Goal: Task Accomplishment & Management: Use online tool/utility

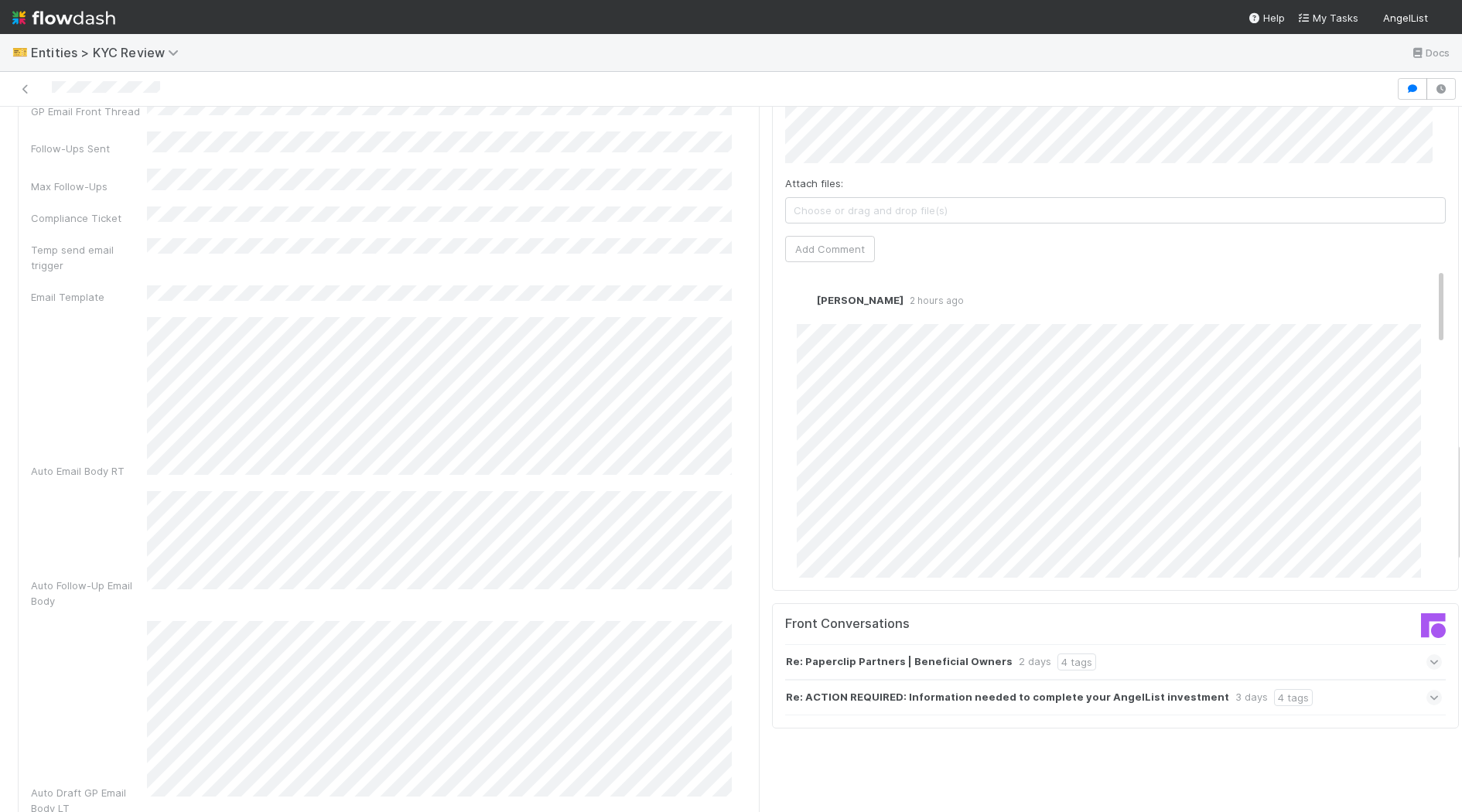
scroll to position [1958, 0]
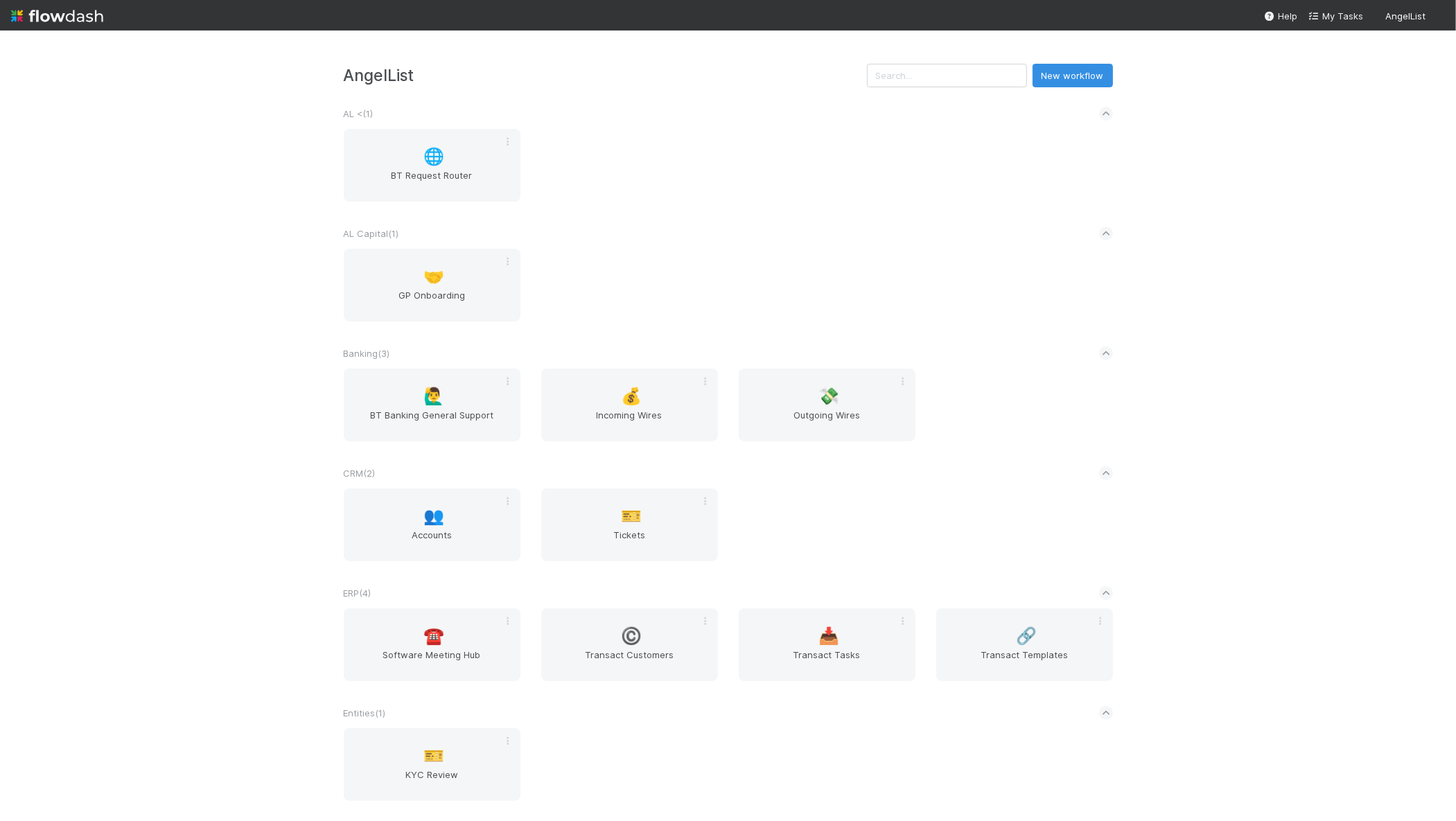
drag, startPoint x: 276, startPoint y: 218, endPoint x: 269, endPoint y: 212, distance: 9.2
click at [593, 644] on div "©️ Transact Customers" at bounding box center [630, 645] width 177 height 73
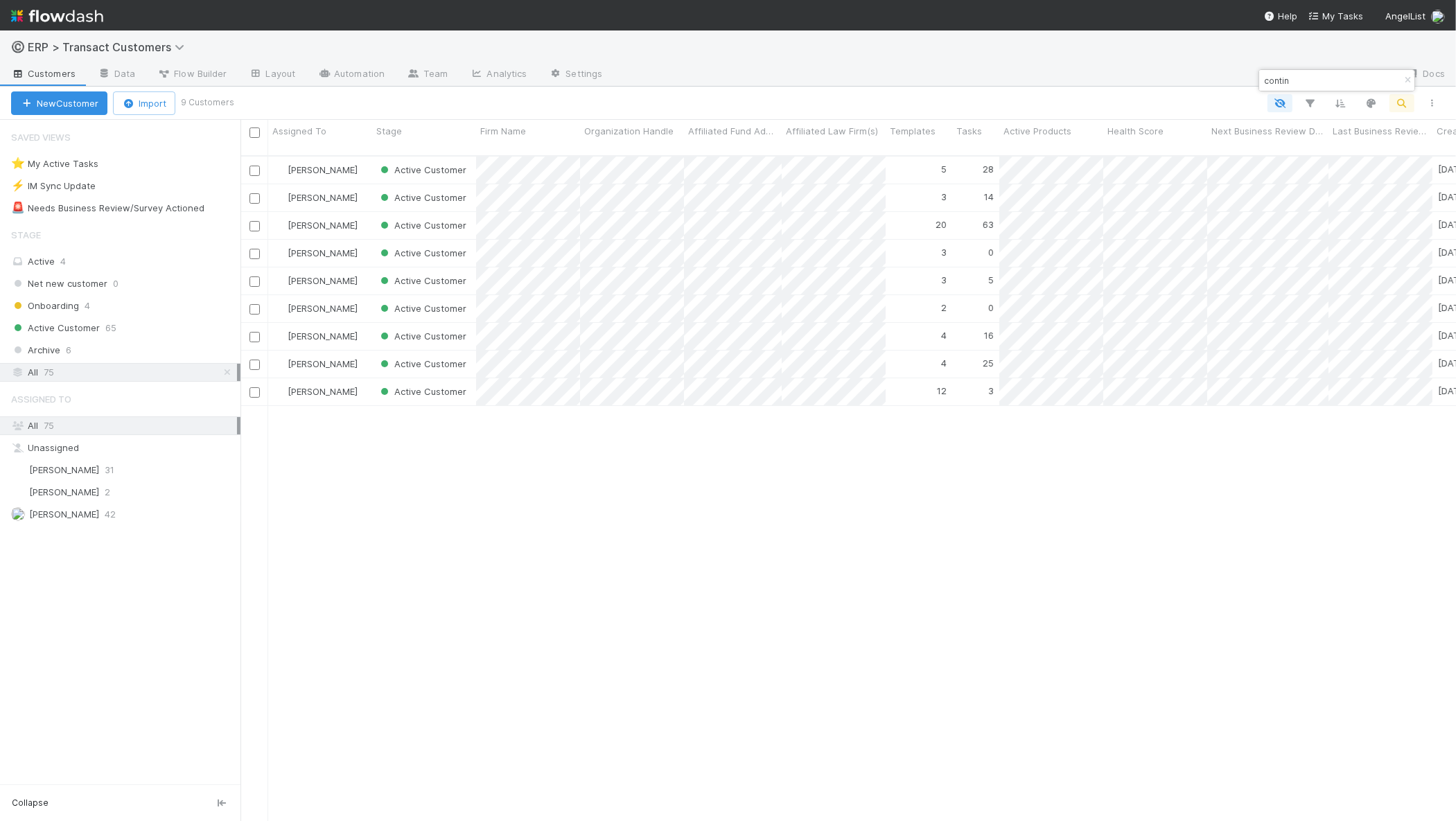
scroll to position [664, 1202]
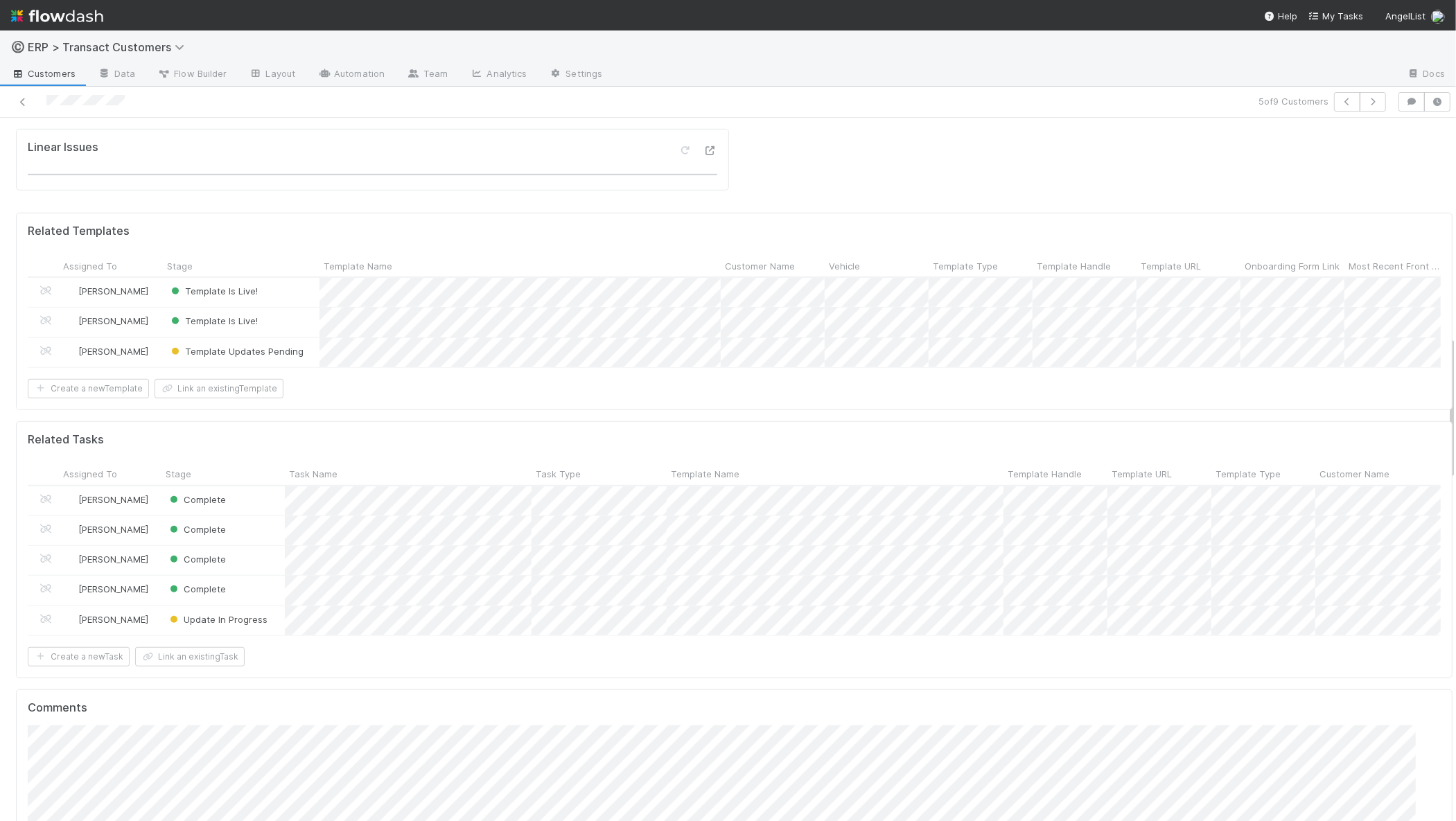
scroll to position [1076, 0]
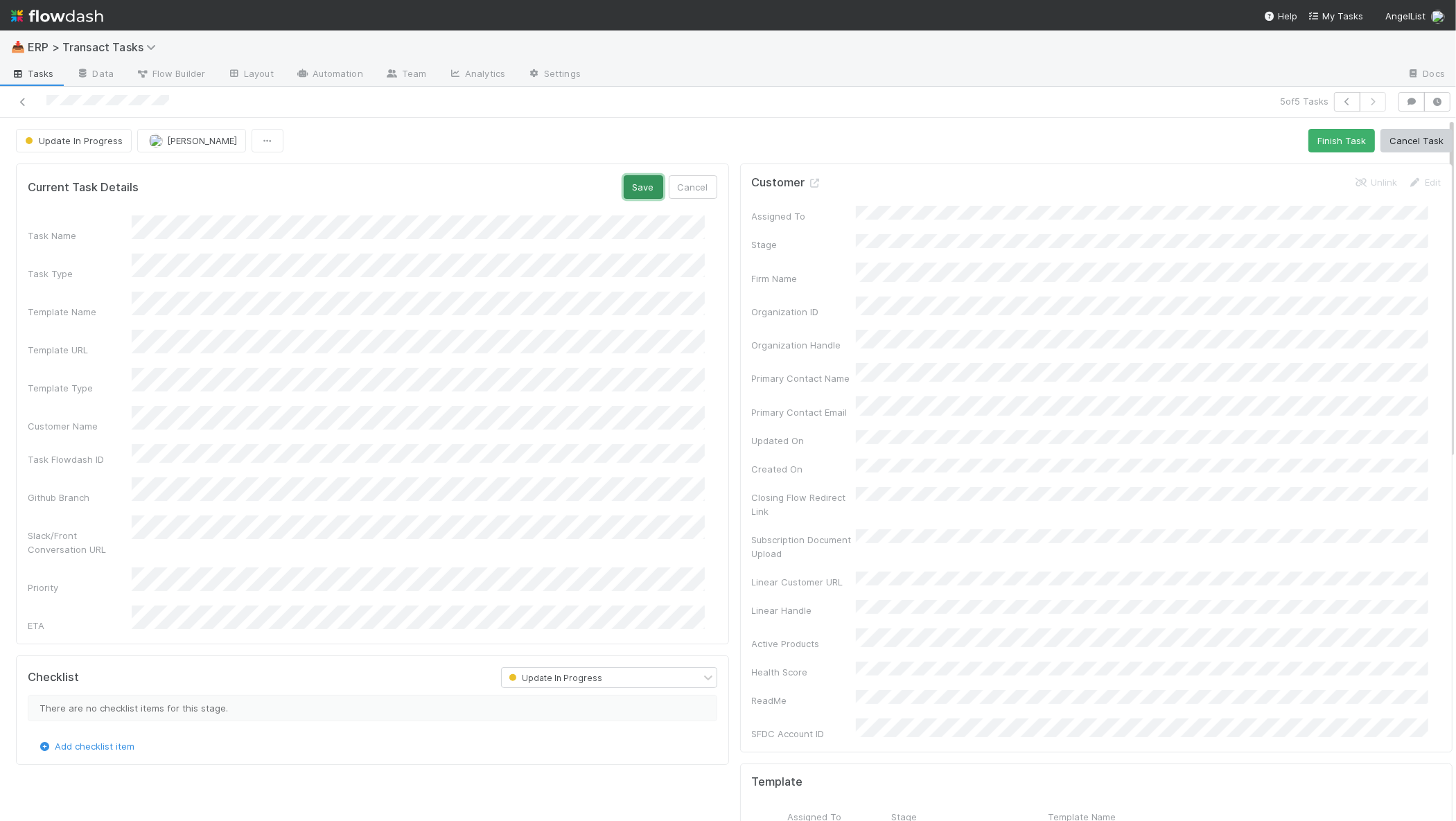
click at [632, 193] on button "Save" at bounding box center [643, 188] width 39 height 24
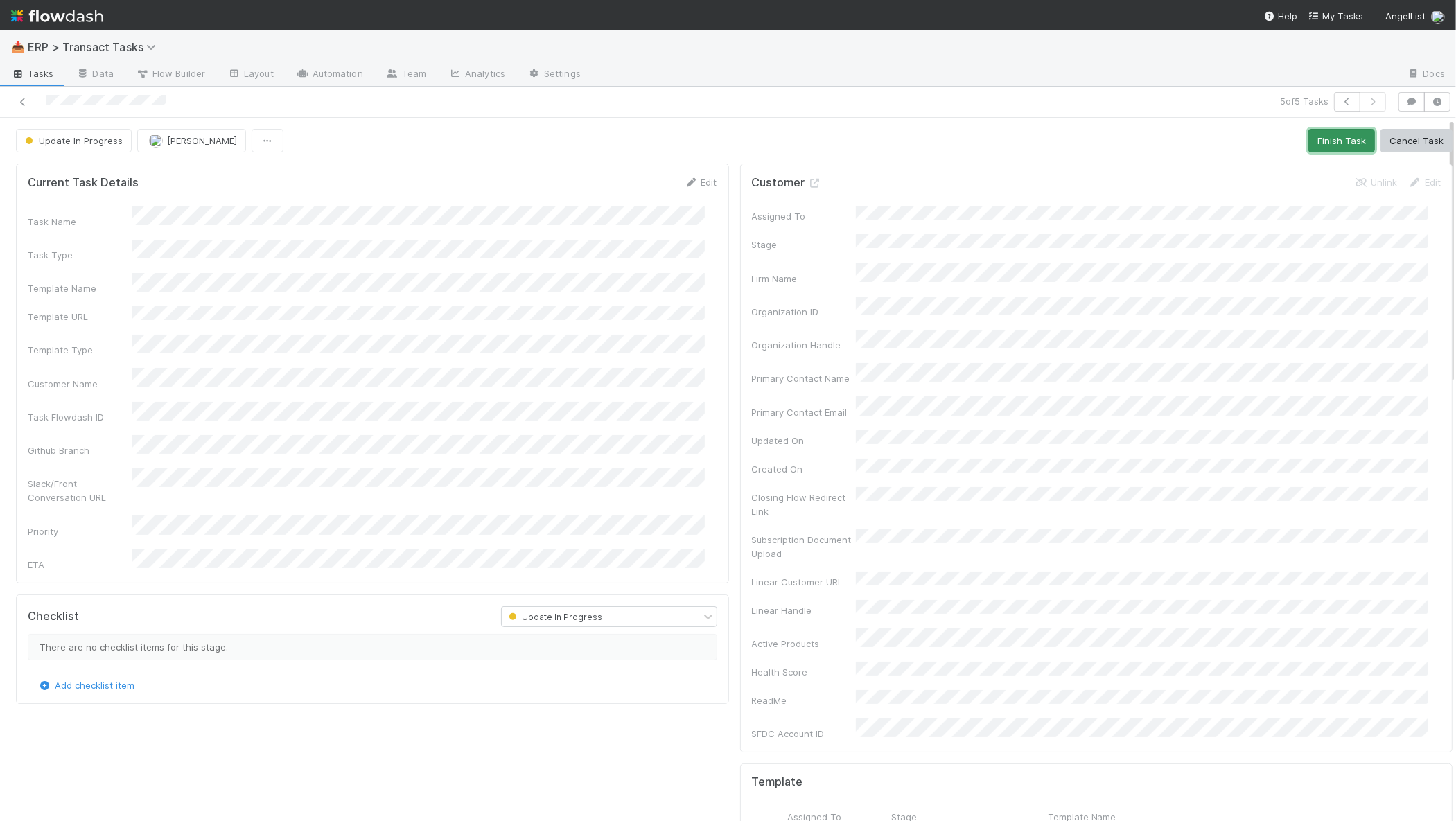
click at [1339, 142] on button "Finish Task" at bounding box center [1342, 141] width 67 height 24
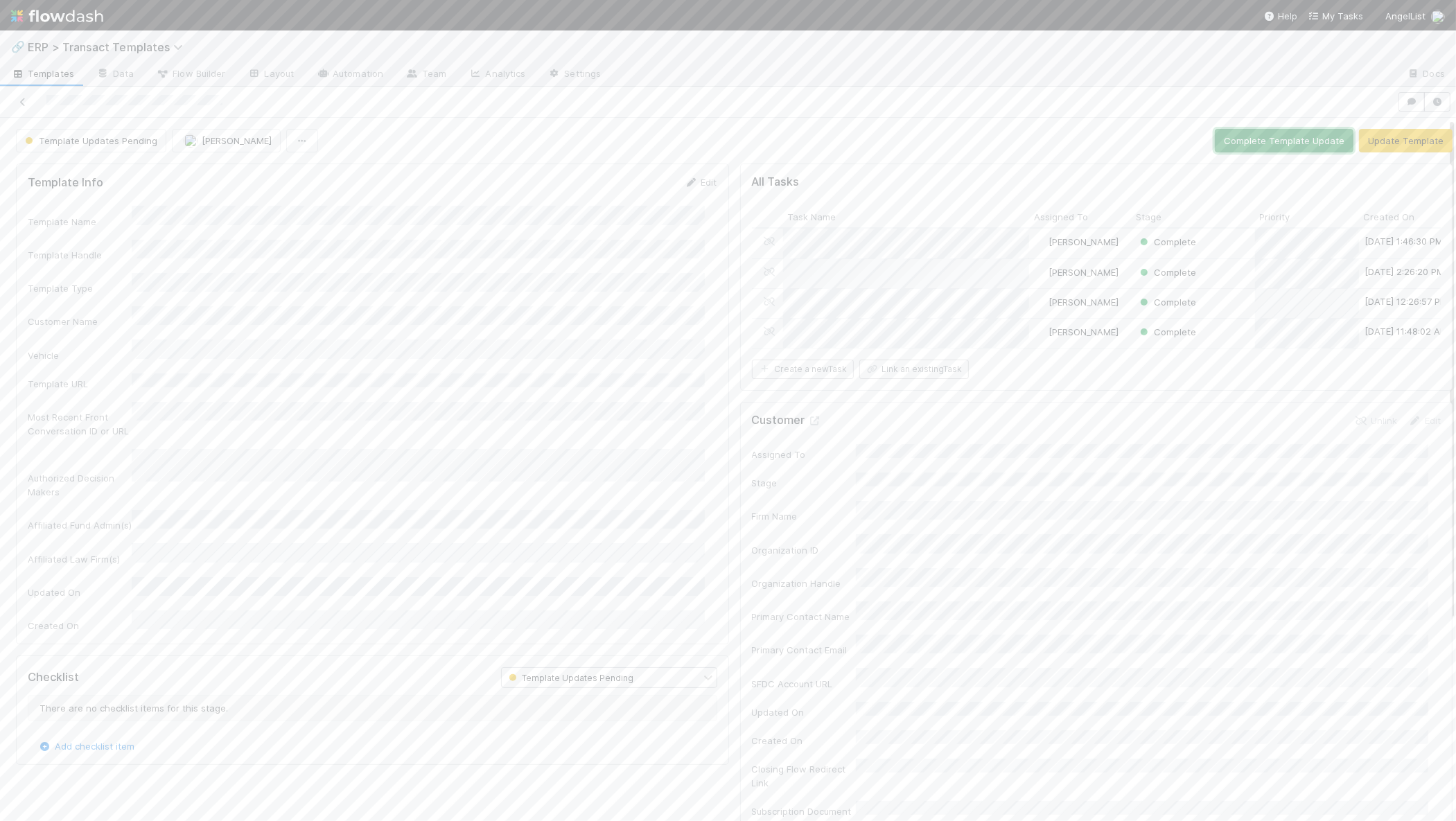
click at [1303, 132] on button "Complete Template Update" at bounding box center [1284, 141] width 138 height 24
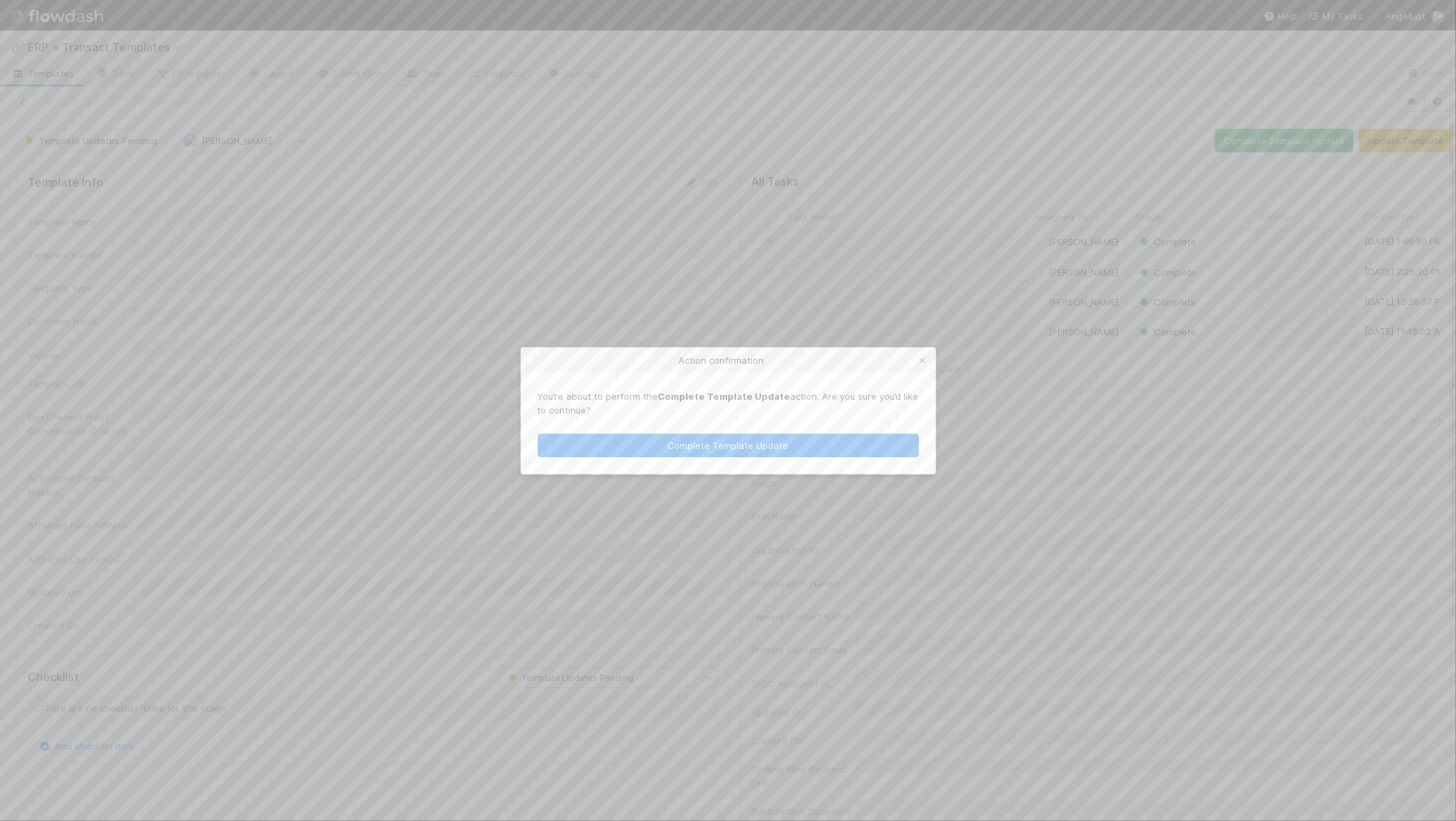
click at [762, 459] on div "You’re about to perform the Complete Template Update action. Are you sure you’d…" at bounding box center [728, 423] width 414 height 101
click at [761, 445] on button "Complete Template Update" at bounding box center [728, 446] width 381 height 24
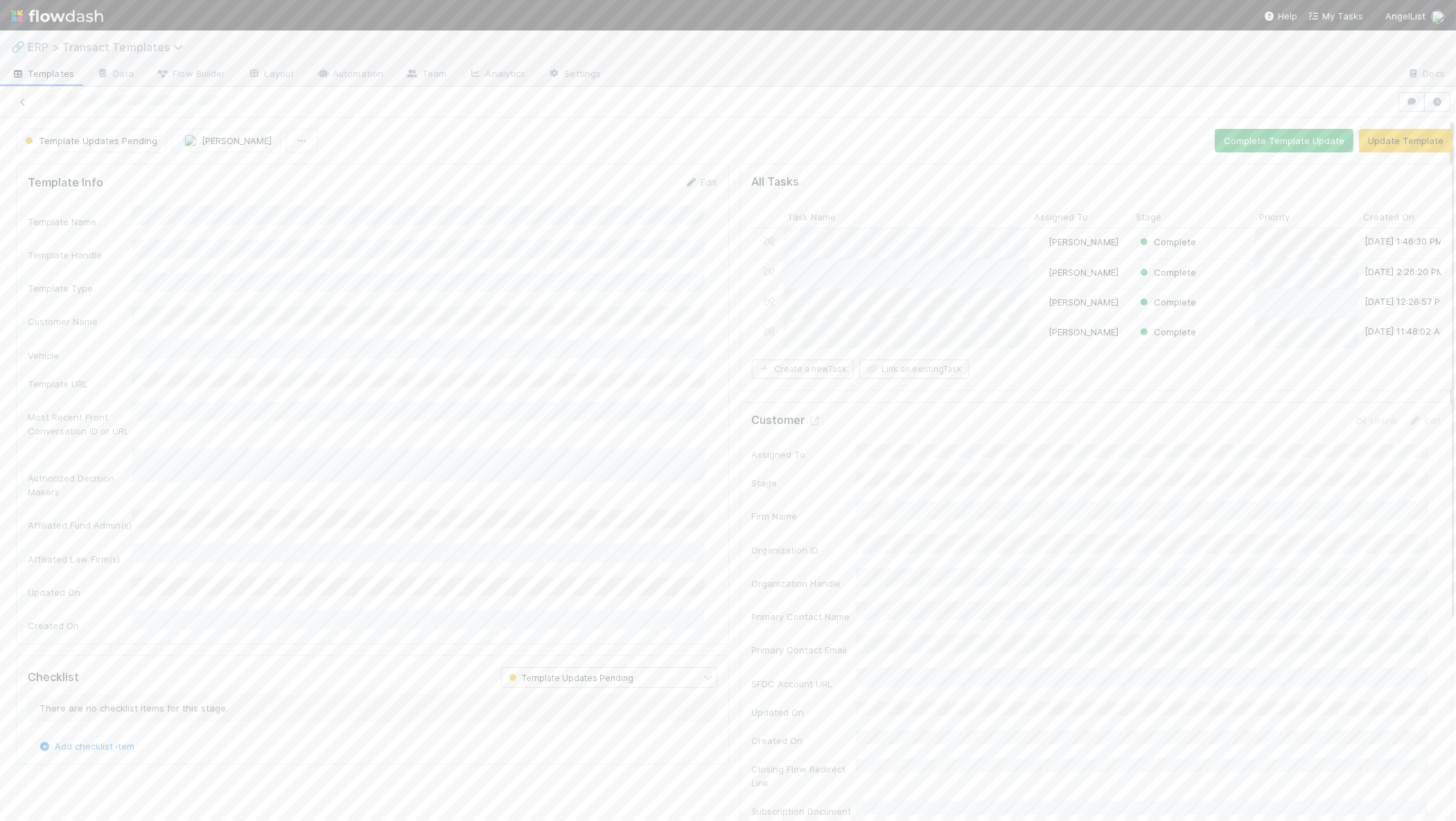
click at [78, 44] on span "ERP > Transact Templates" at bounding box center [108, 47] width 162 height 14
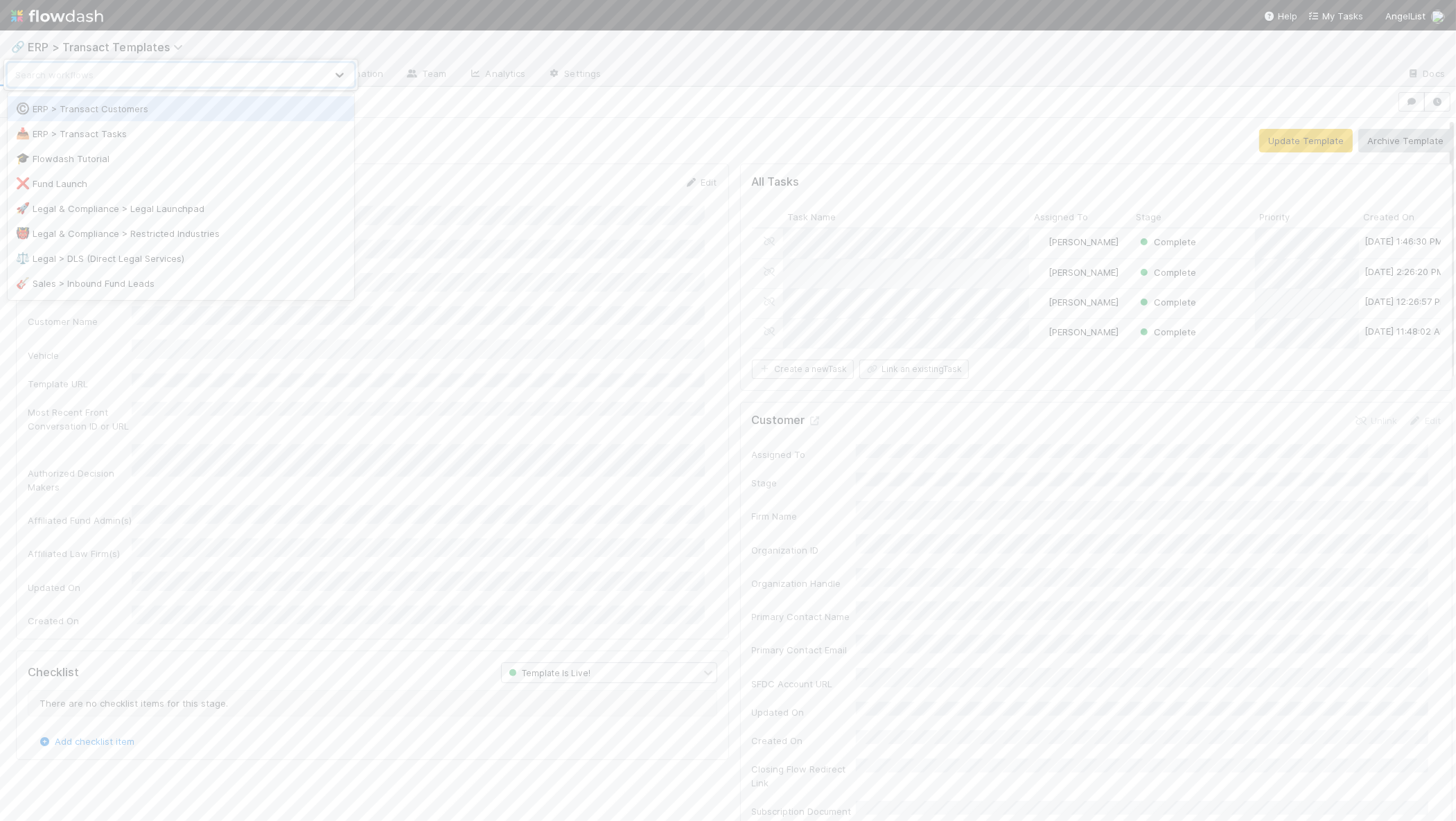
scroll to position [224, 0]
click at [177, 106] on div "©️ ERP > Transact Customers" at bounding box center [181, 108] width 330 height 14
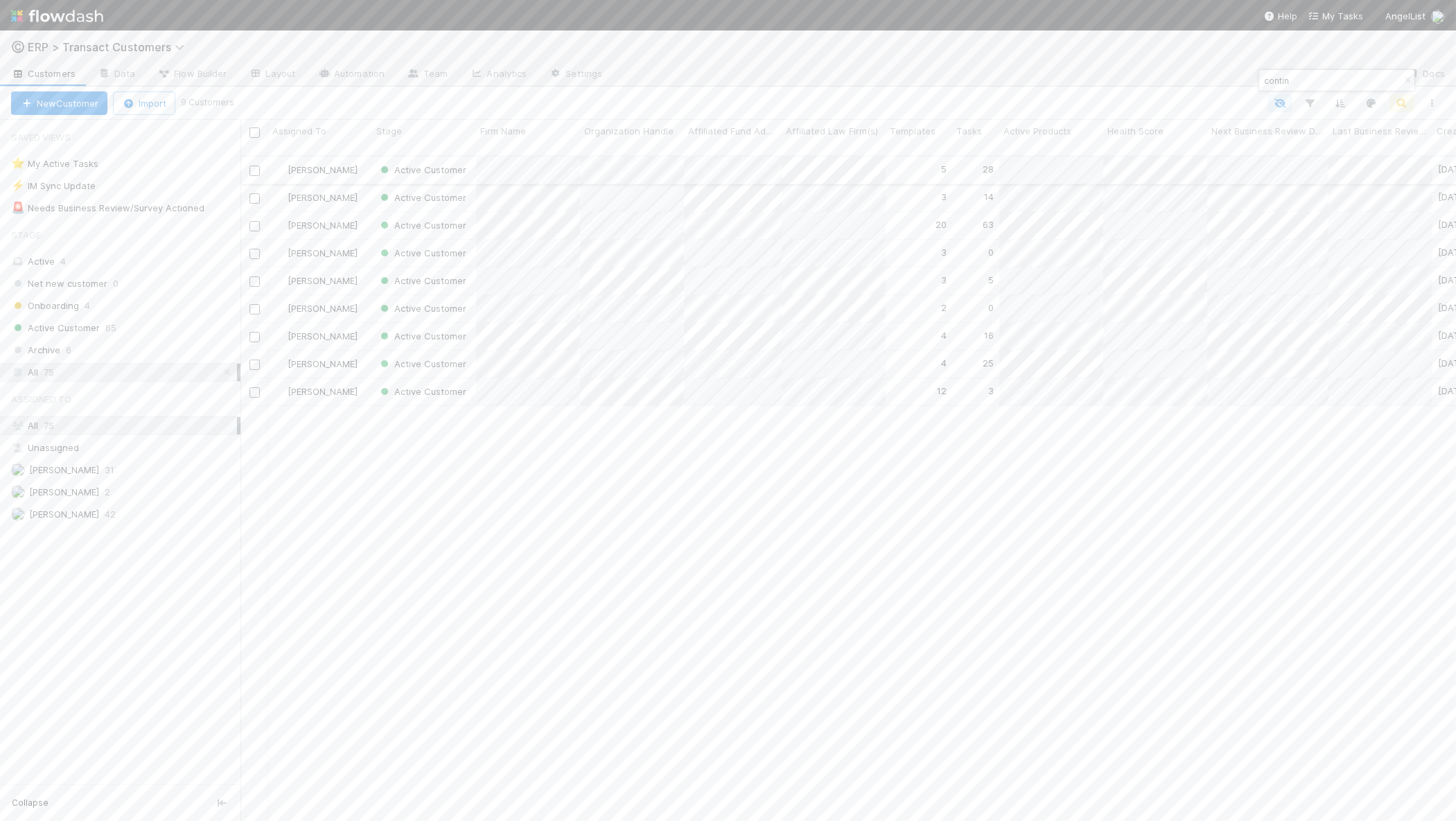
scroll to position [664, 1202]
click at [1322, 79] on input "contin" at bounding box center [1330, 81] width 138 height 17
type input "north"
click at [363, 165] on div "[PERSON_NAME]" at bounding box center [320, 170] width 104 height 27
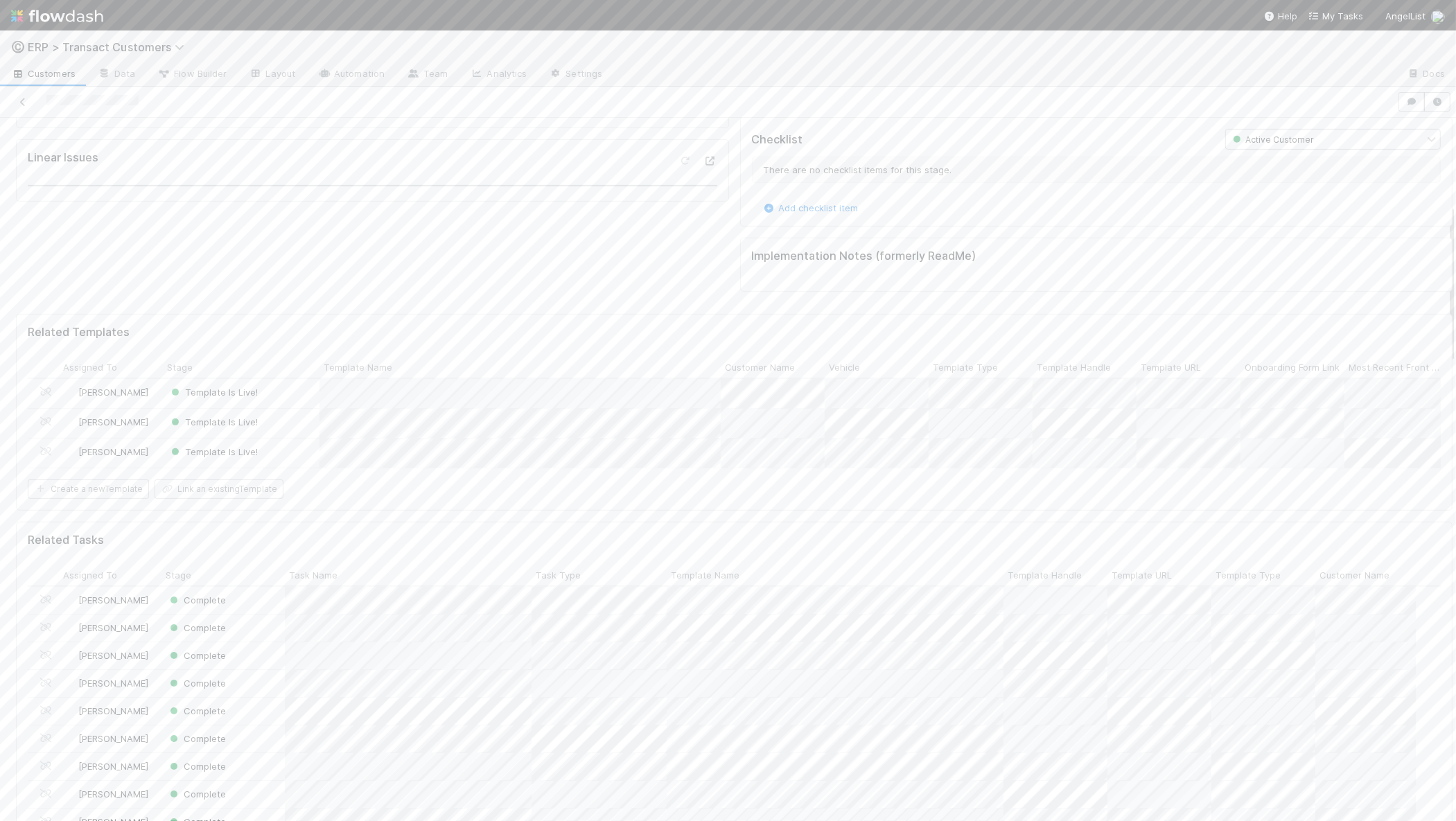
scroll to position [561, 0]
click at [1283, 133] on button "Update Template" at bounding box center [1306, 141] width 93 height 24
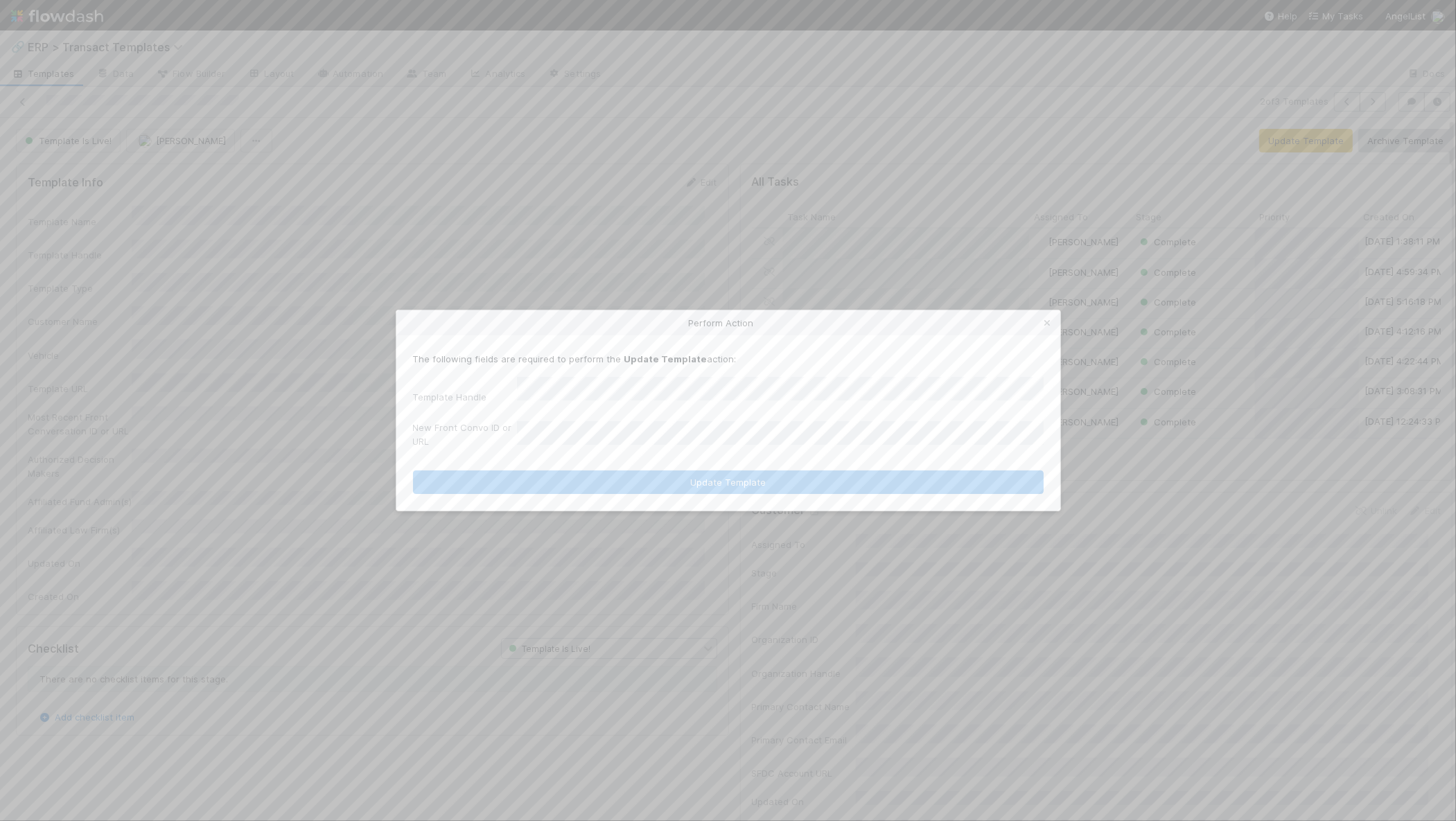
click at [1044, 336] on div "Perform Action" at bounding box center [728, 323] width 664 height 25
click at [1045, 334] on div "Perform Action" at bounding box center [728, 323] width 664 height 25
click at [1048, 327] on icon at bounding box center [1048, 323] width 14 height 9
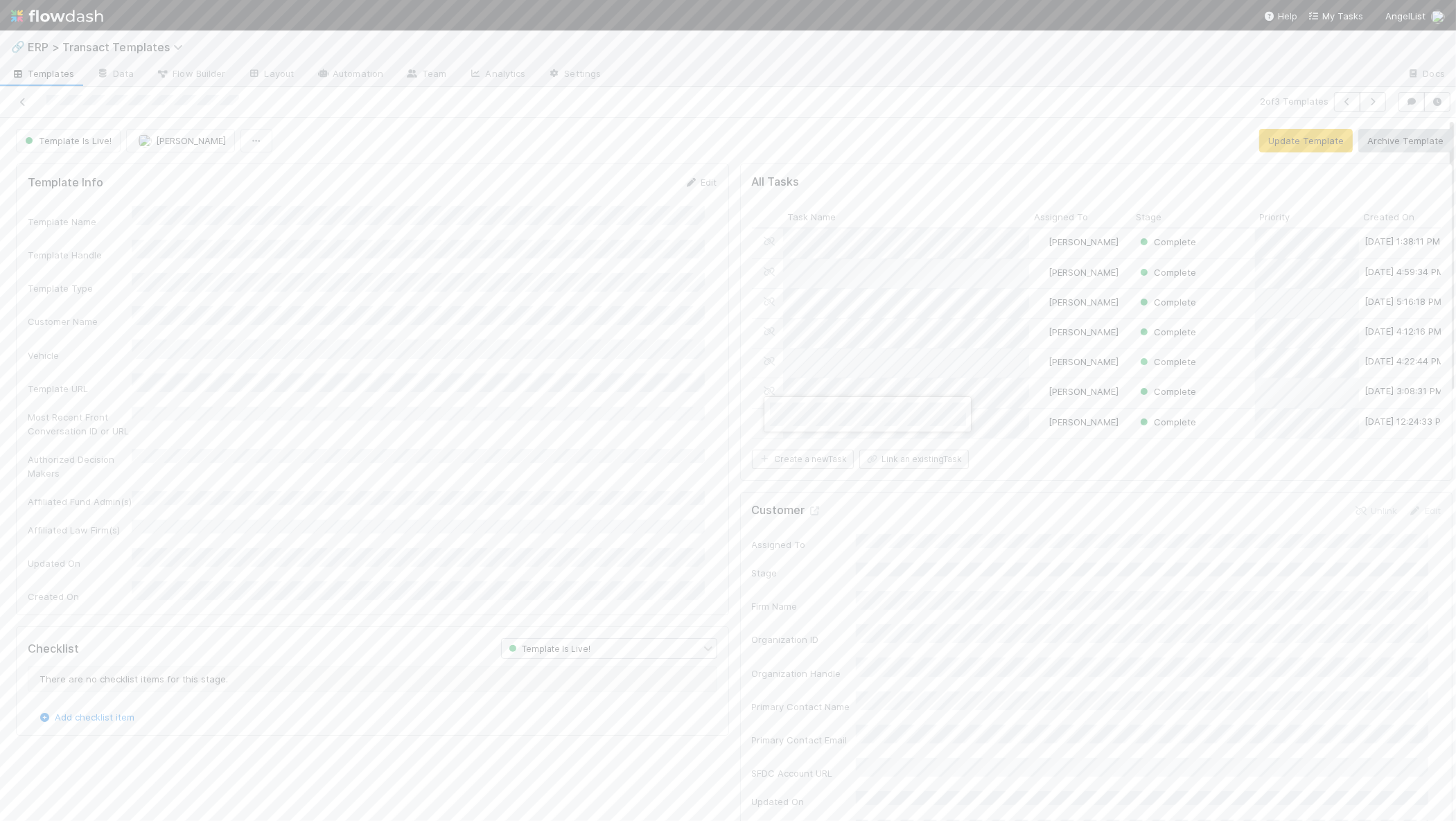
click at [1006, 423] on div at bounding box center [728, 410] width 1456 height 821
click at [125, 56] on div "📥 ERP > Transact Tasks" at bounding box center [728, 46] width 1456 height 33
click at [124, 46] on span "ERP > Transact Tasks" at bounding box center [95, 47] width 135 height 14
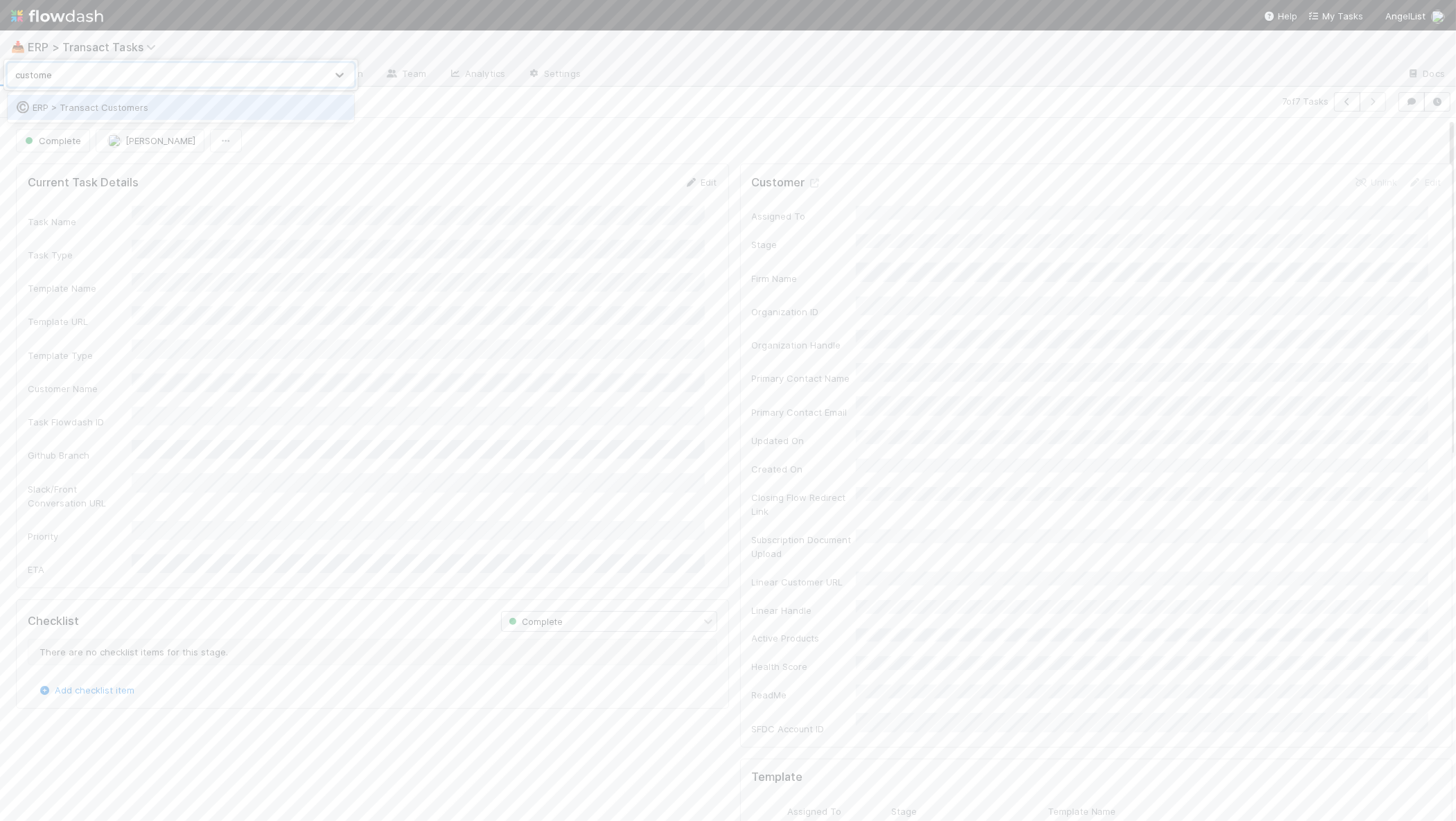
type input "customer"
click at [1310, 82] on input "north" at bounding box center [1330, 81] width 138 height 17
click at [1310, 81] on input "north" at bounding box center [1330, 81] width 138 height 17
type input "legion"
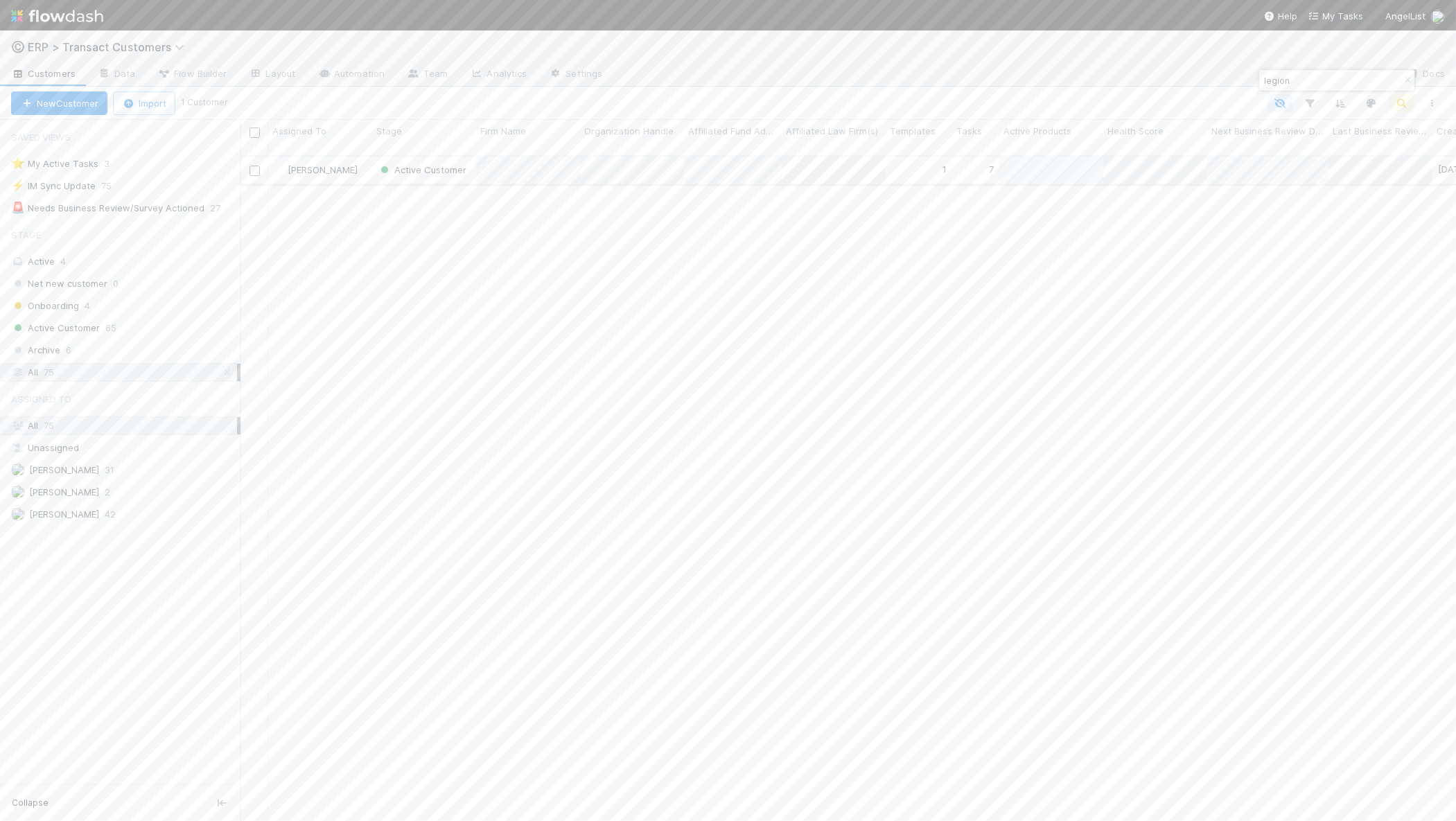
click at [373, 162] on div "Active Customer" at bounding box center [424, 170] width 104 height 27
click at [1290, 142] on button "Update Template" at bounding box center [1306, 141] width 93 height 24
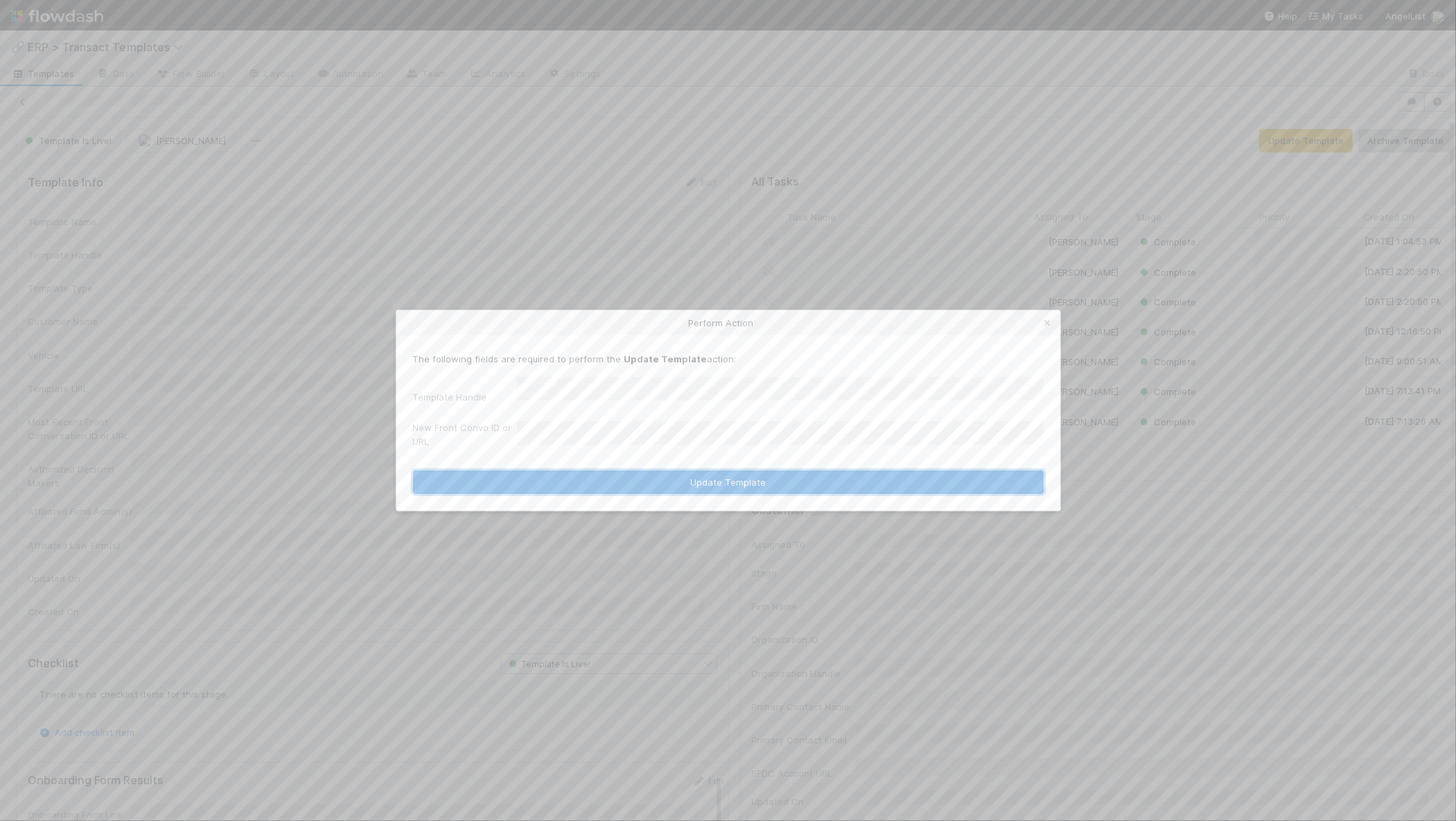
click at [622, 485] on button "Update Template" at bounding box center [728, 482] width 631 height 24
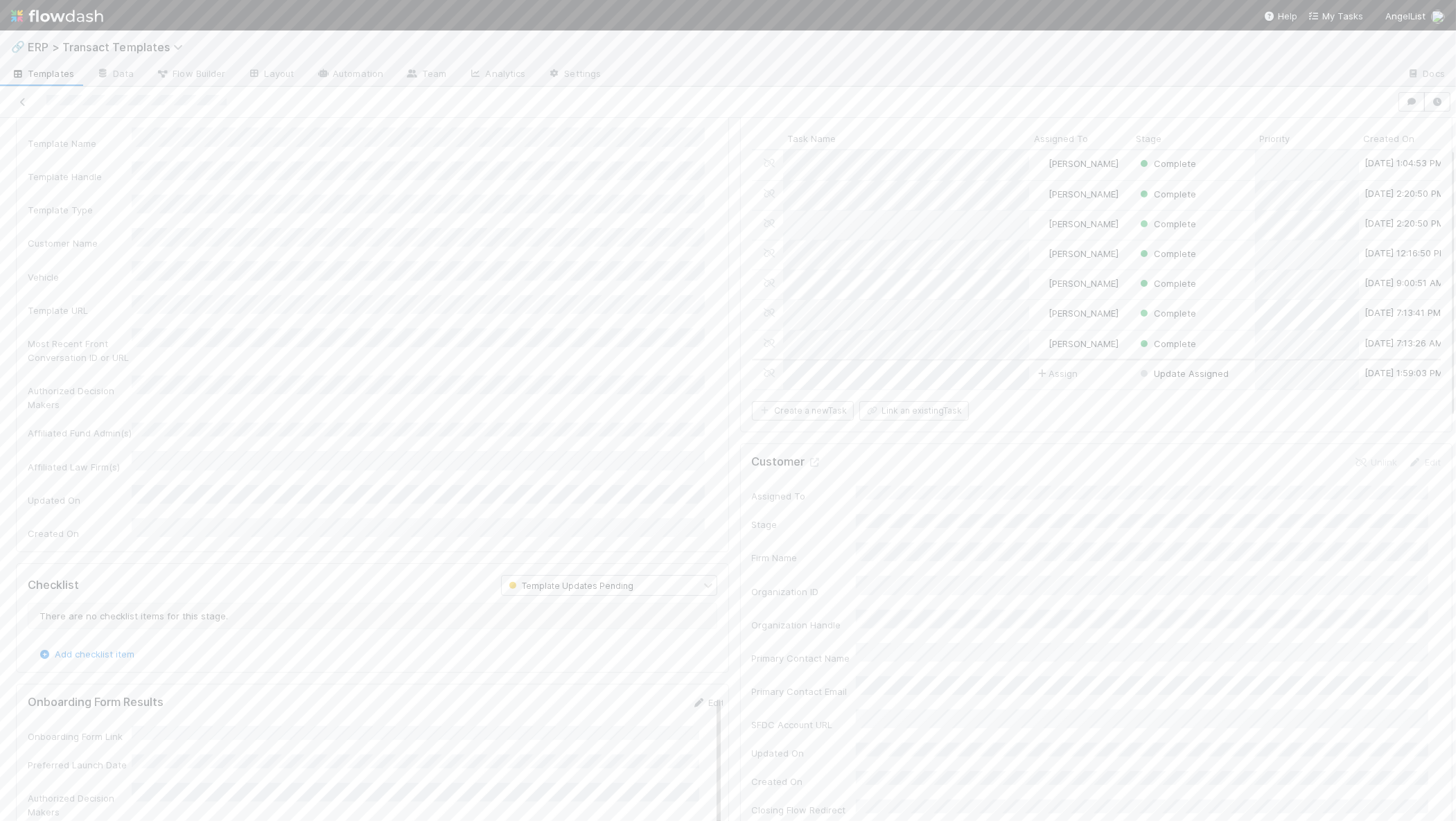
scroll to position [78, 0]
click at [1045, 373] on span "Assign" at bounding box center [1056, 374] width 43 height 14
click at [1051, 424] on span "Mike O'Halloran you" at bounding box center [1088, 423] width 91 height 11
click at [1257, 416] on div "2" at bounding box center [1340, 423] width 196 height 25
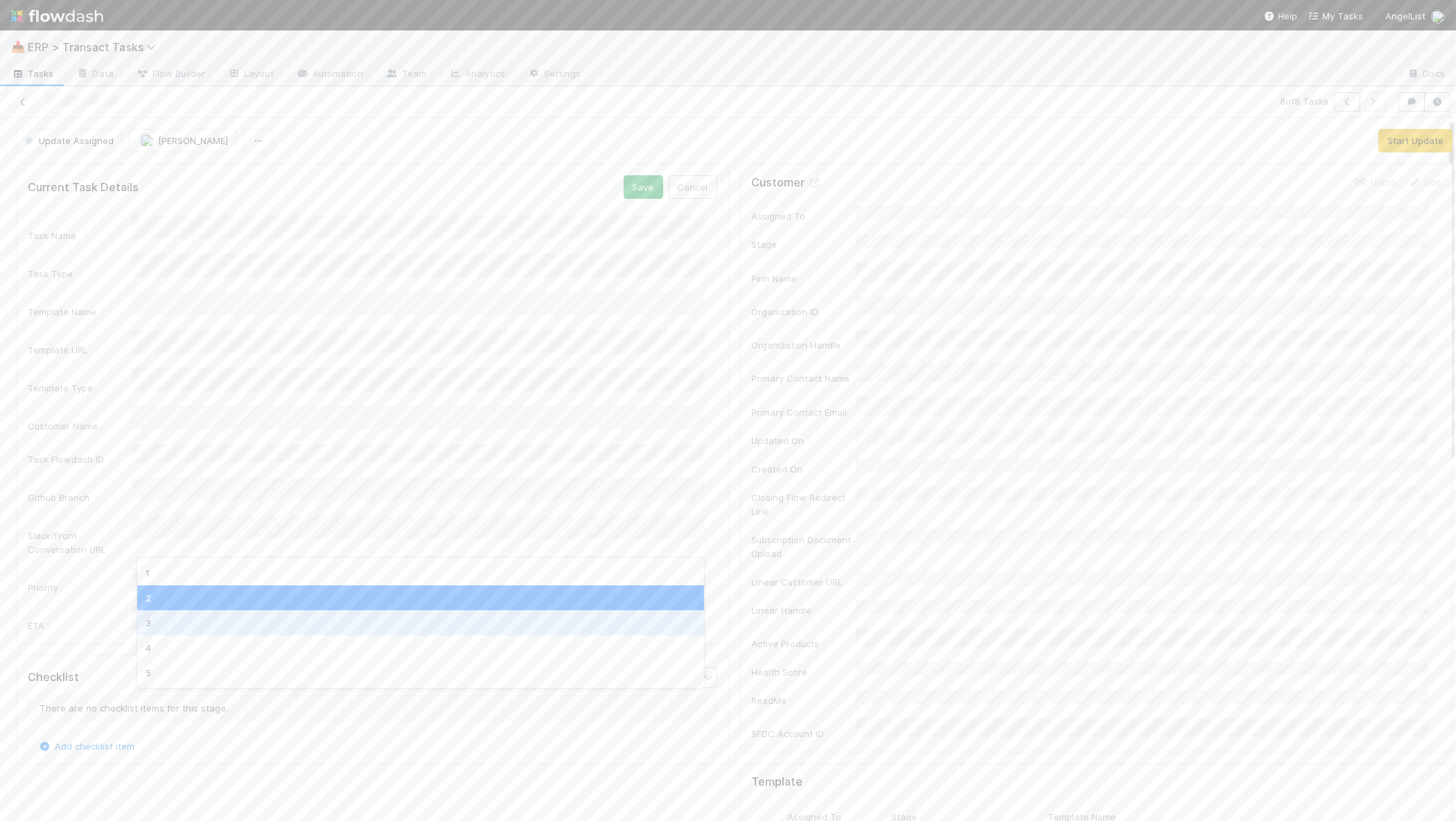
click at [165, 615] on div "3" at bounding box center [421, 623] width 568 height 25
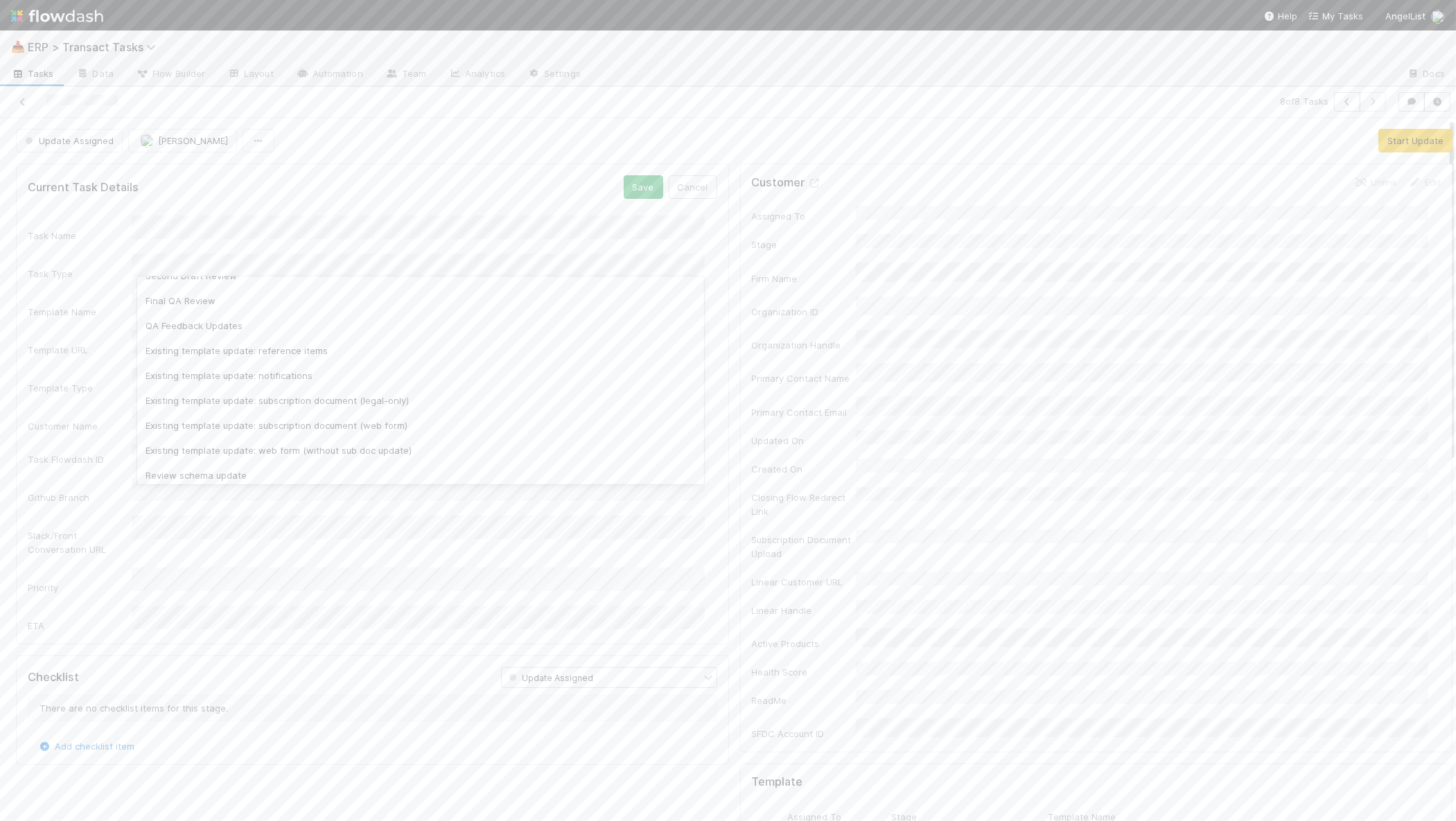
scroll to position [166, 0]
click at [224, 421] on div "Existing template update: subscription document (web form)" at bounding box center [421, 425] width 568 height 25
click at [503, 740] on li "2:30 PM" at bounding box center [505, 742] width 59 height 21
click at [641, 184] on button "Save" at bounding box center [643, 188] width 39 height 24
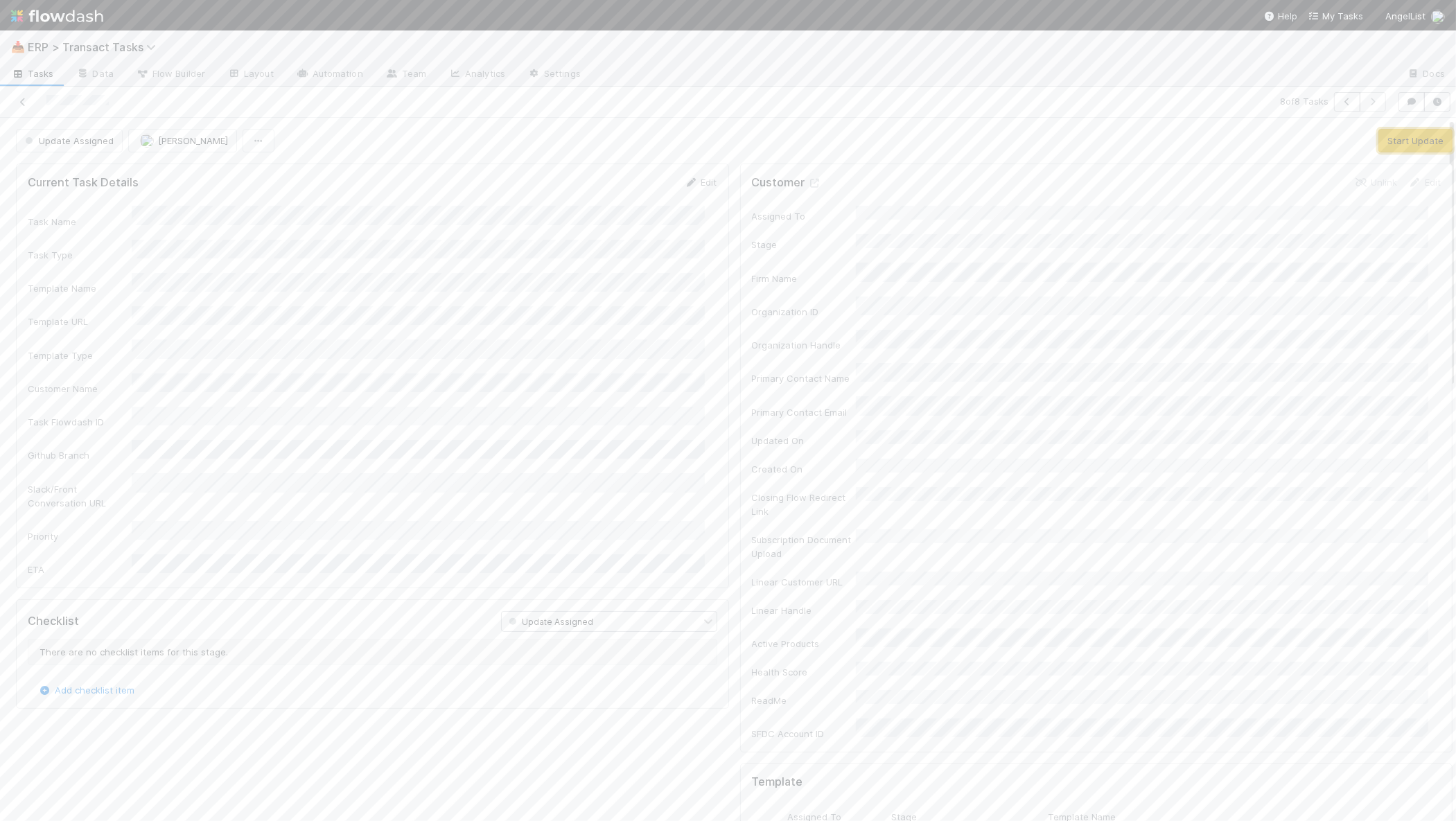
click at [1395, 145] on button "Start Update" at bounding box center [1415, 141] width 74 height 24
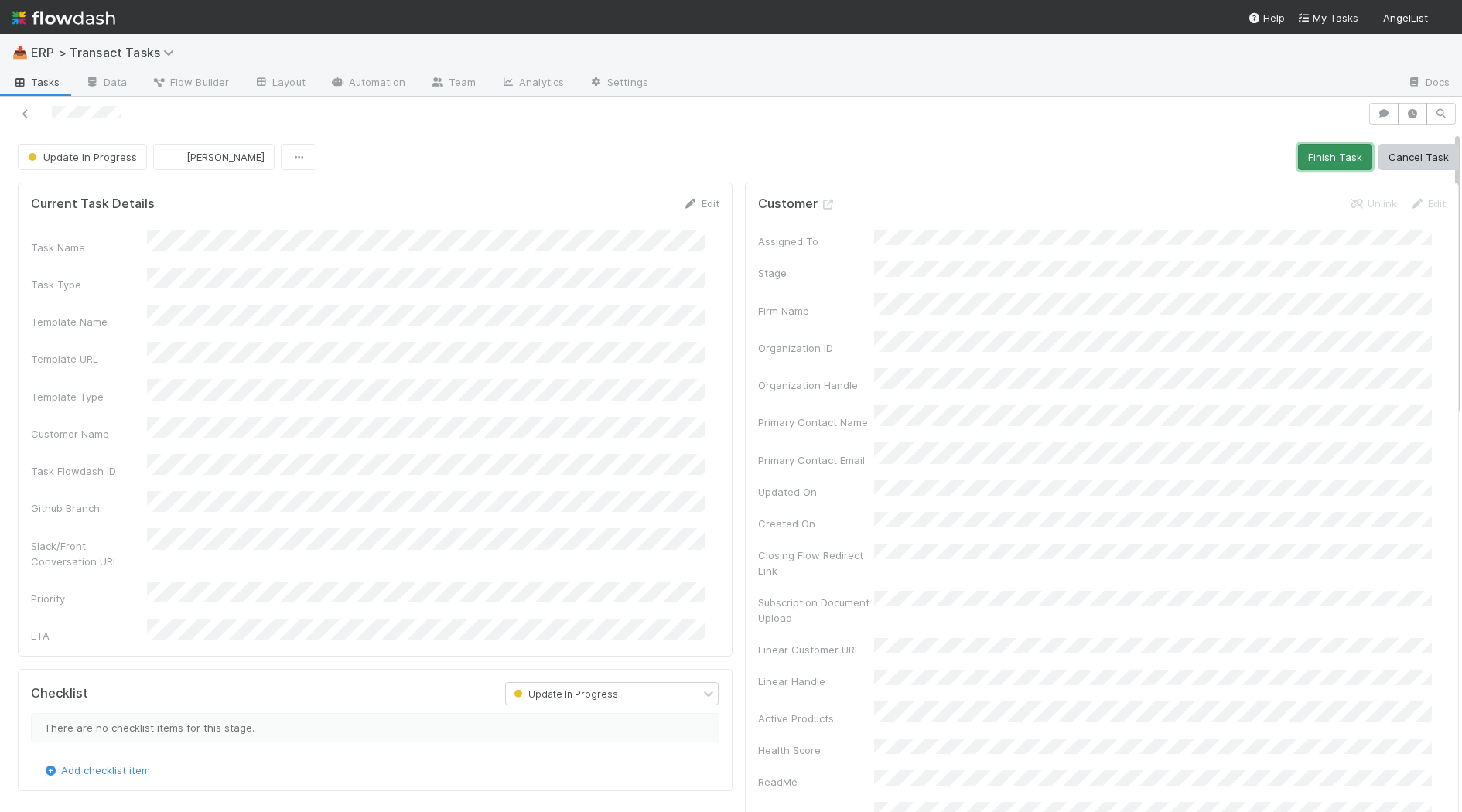
click at [1301, 147] on button "Finish Task" at bounding box center [1335, 158] width 74 height 27
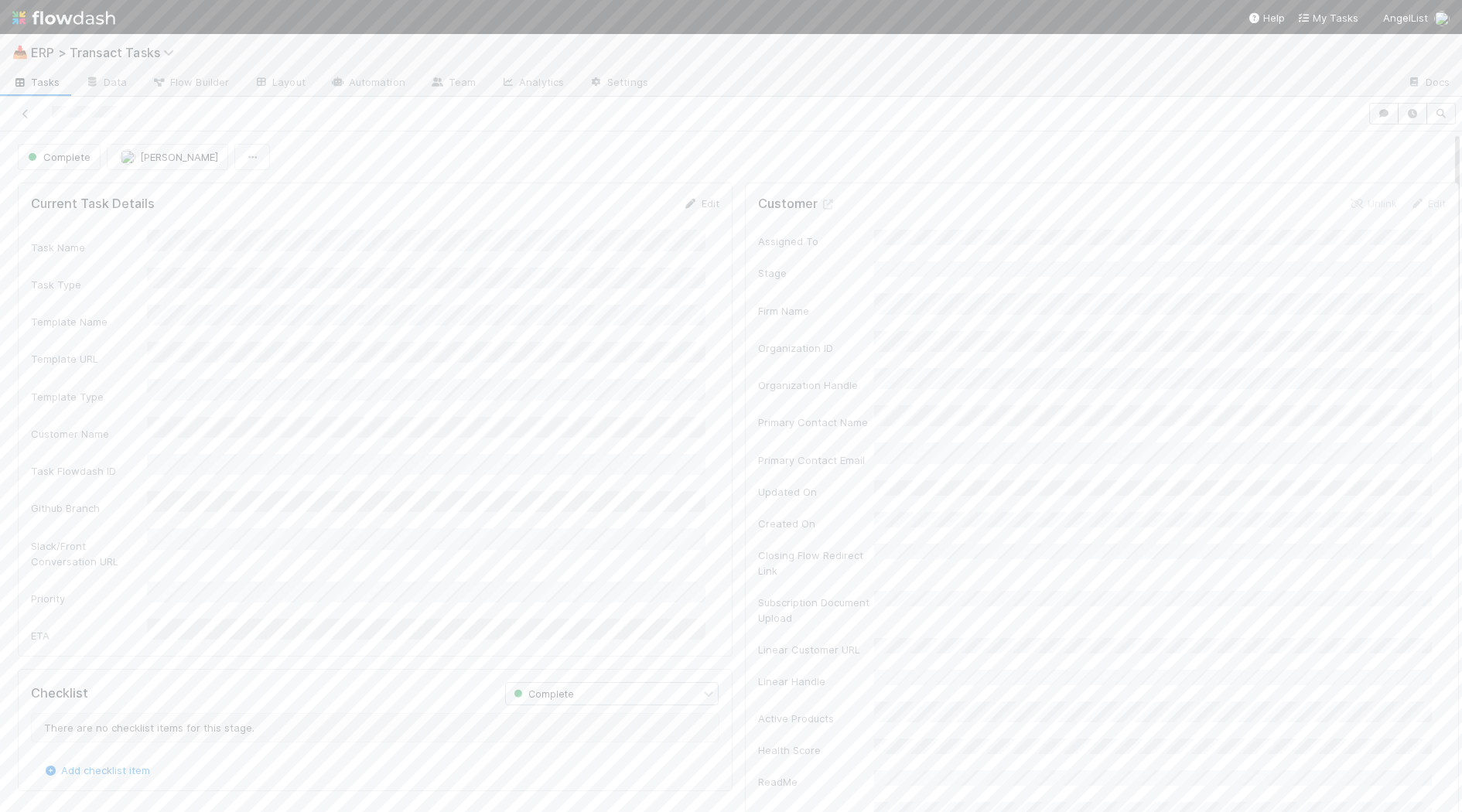
click at [515, 740] on div "Checklist Complete There are no checklist items for this stage. Add checklist i…" at bounding box center [375, 730] width 715 height 122
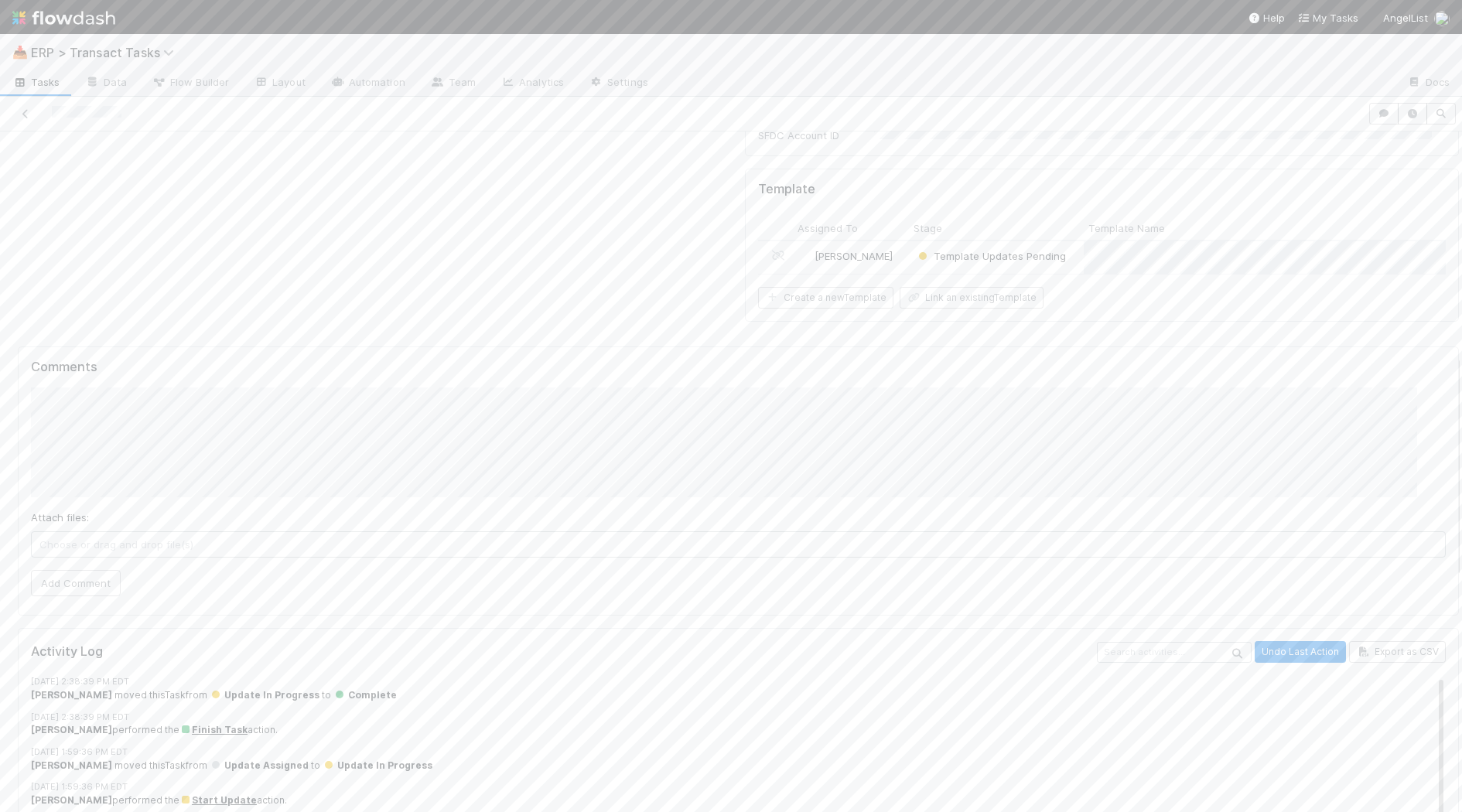
click at [1052, 241] on div "Template Updates Pending" at bounding box center [996, 257] width 175 height 32
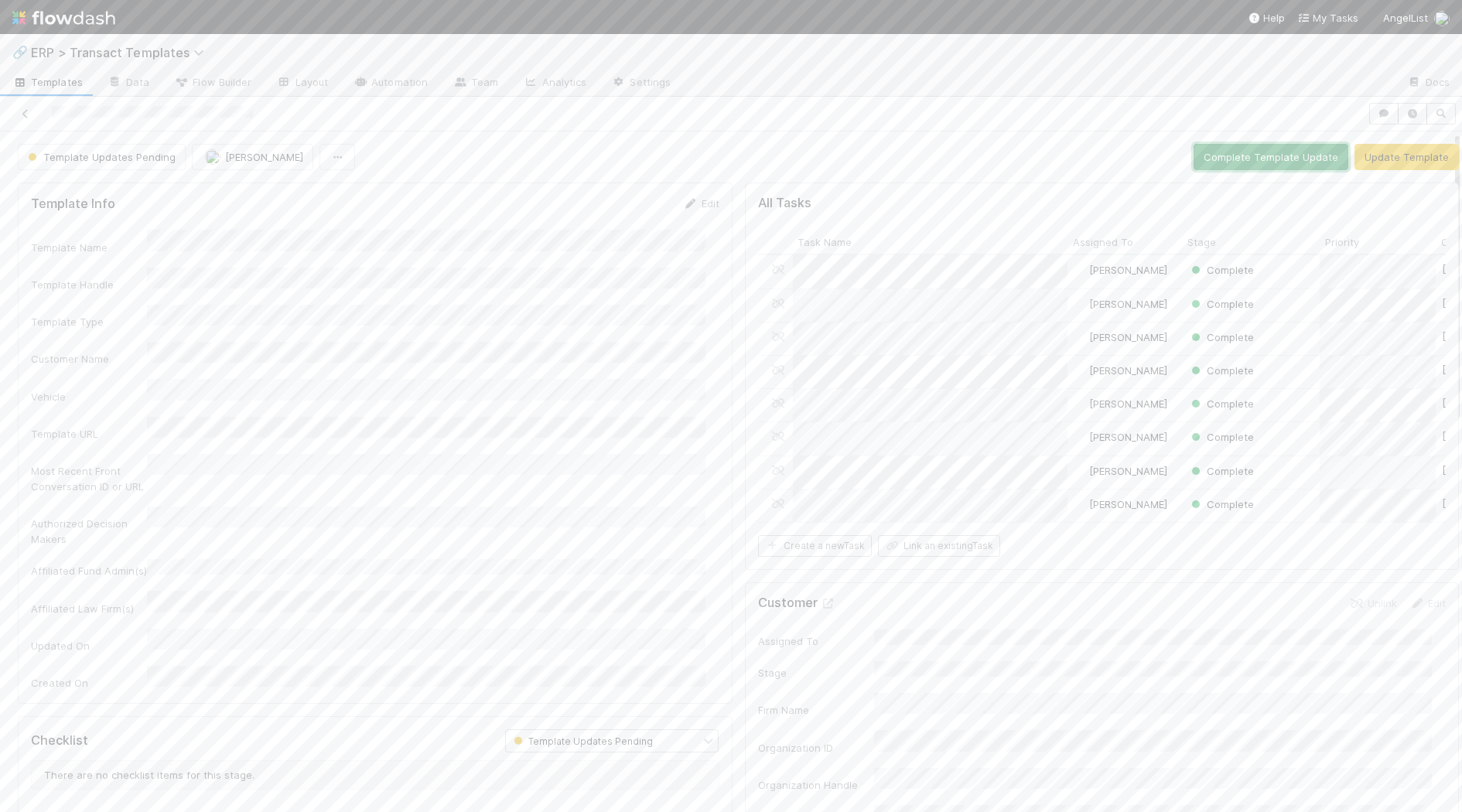
click at [1277, 158] on button "Complete Template Update" at bounding box center [1270, 158] width 154 height 27
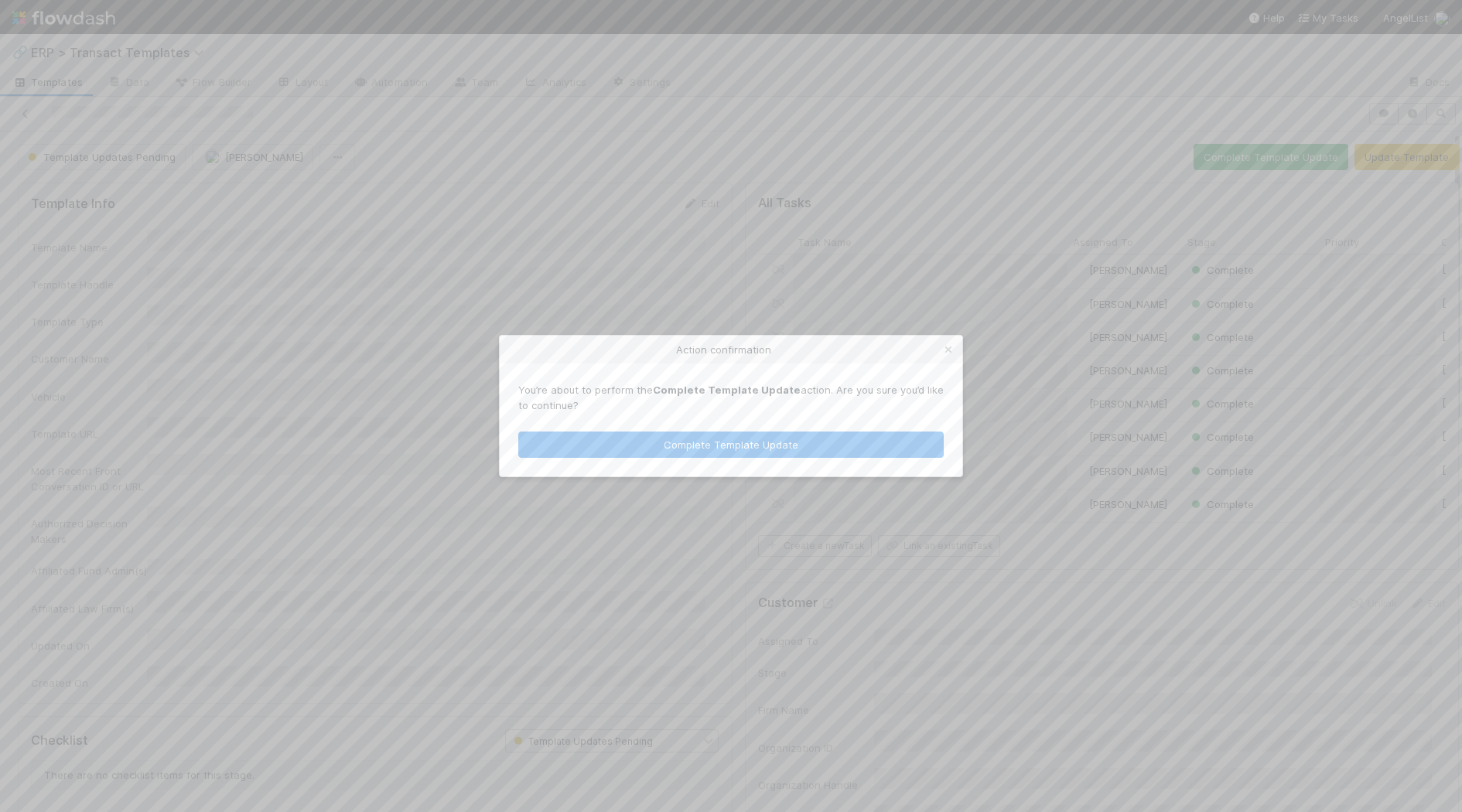
click at [700, 470] on div "You’re about to perform the Complete Template Update action. Are you sure you’d…" at bounding box center [731, 420] width 463 height 113
click at [693, 448] on button "Complete Template Update" at bounding box center [731, 445] width 426 height 27
